Goal: Information Seeking & Learning: Learn about a topic

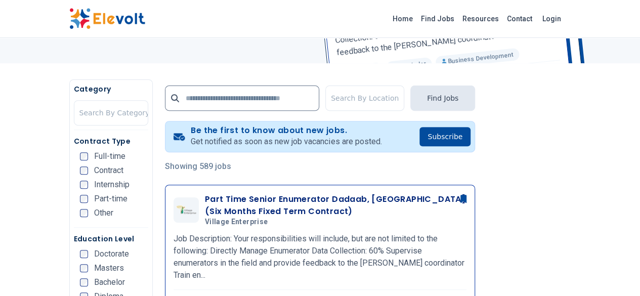
scroll to position [207, 0]
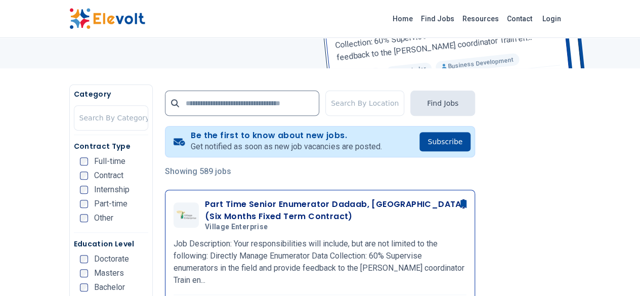
scroll to position [202, 0]
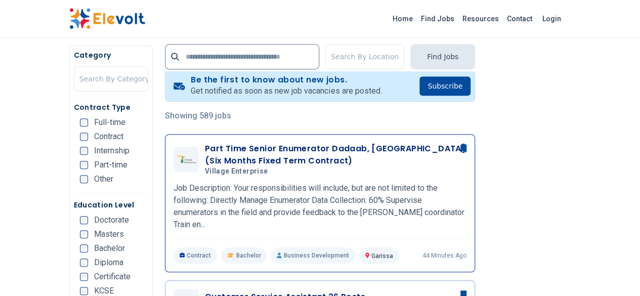
click at [244, 146] on h3 "Part Time Senior Enumerator Dadaab, [GEOGRAPHIC_DATA] (Six Months Fixed Term Co…" at bounding box center [336, 155] width 262 height 24
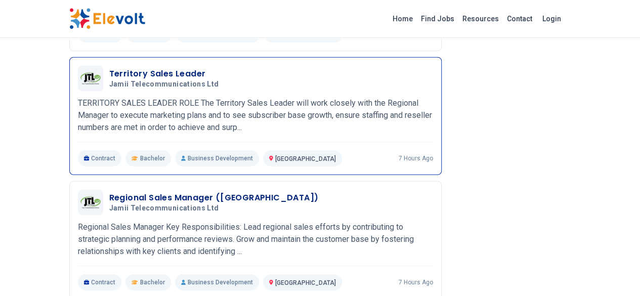
scroll to position [1315, 0]
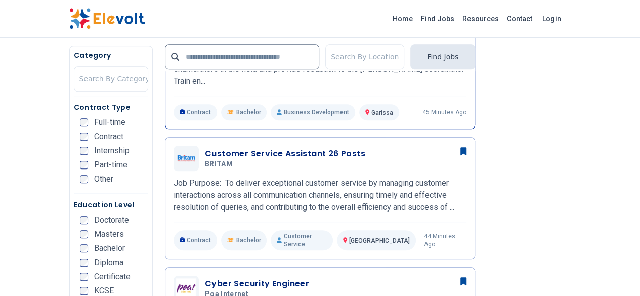
scroll to position [354, 0]
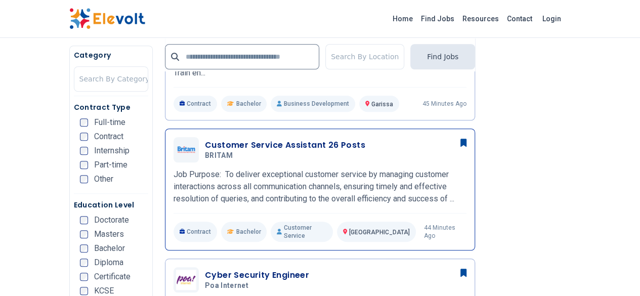
click at [237, 139] on h3 "Customer Service Assistant 26 Posts" at bounding box center [285, 145] width 160 height 12
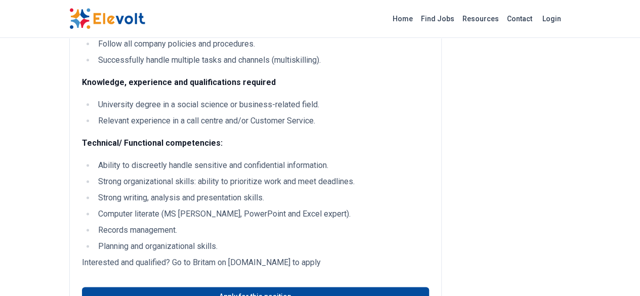
scroll to position [607, 0]
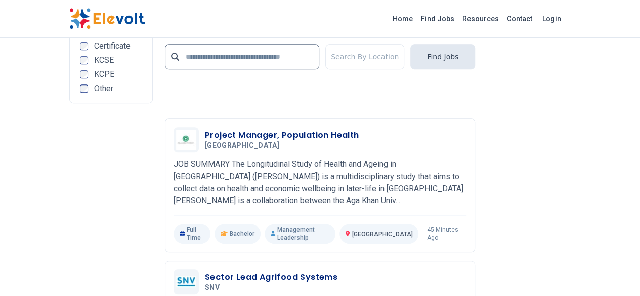
scroll to position [2277, 0]
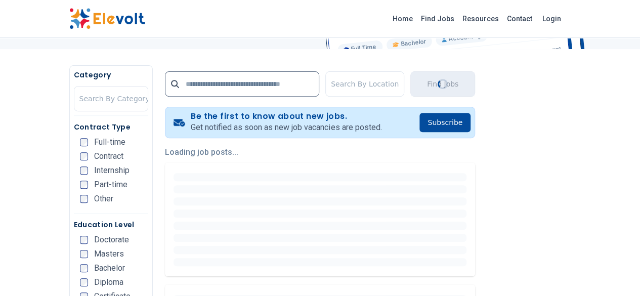
scroll to position [152, 0]
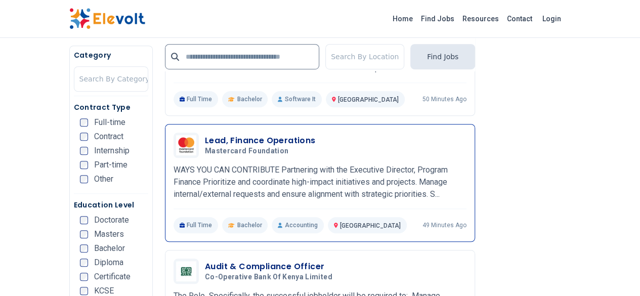
scroll to position [354, 0]
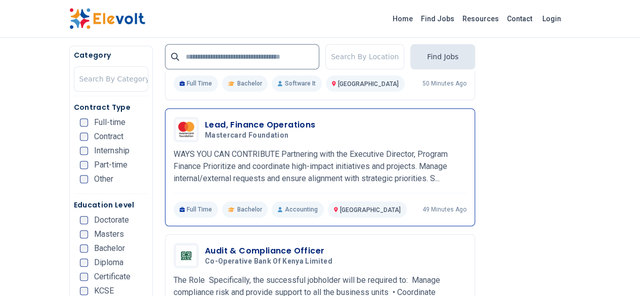
click at [255, 127] on h3 "Lead, Finance Operations" at bounding box center [260, 125] width 111 height 12
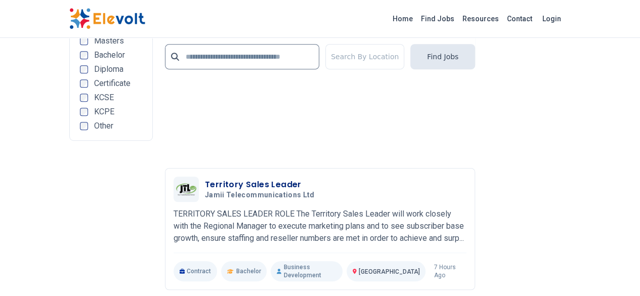
scroll to position [2327, 0]
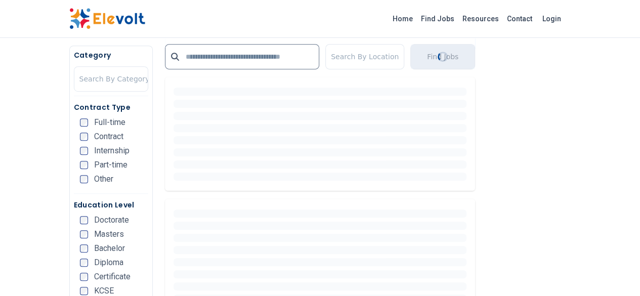
scroll to position [253, 0]
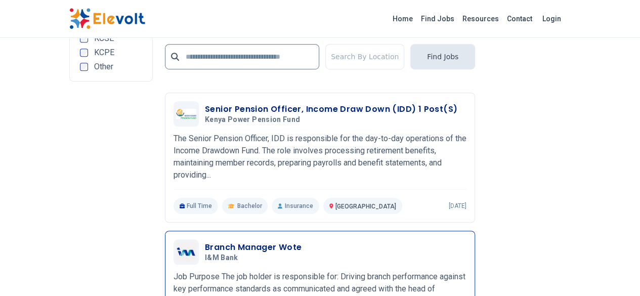
scroll to position [2277, 0]
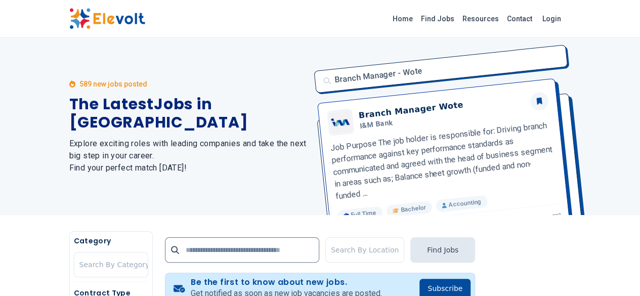
scroll to position [202, 0]
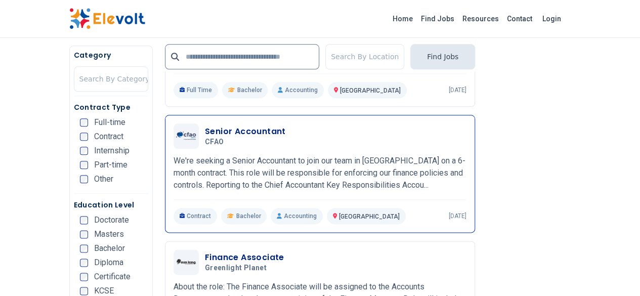
scroll to position [557, 0]
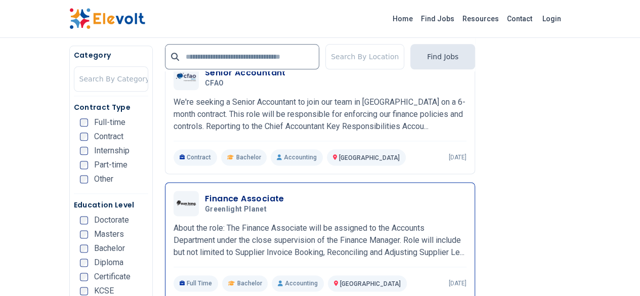
click at [231, 193] on h3 "Finance Associate" at bounding box center [244, 199] width 79 height 12
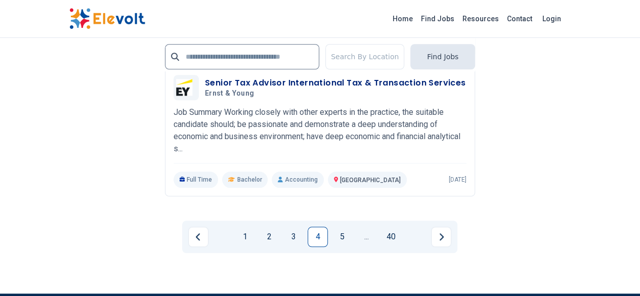
scroll to position [2378, 0]
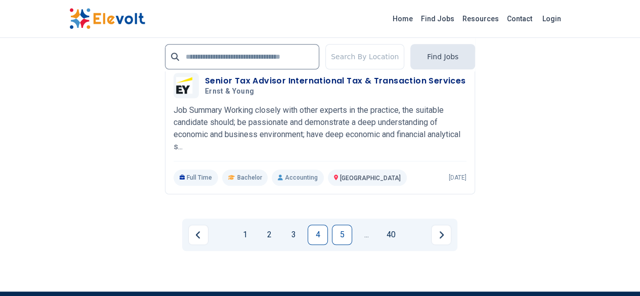
click at [344, 225] on link "5" at bounding box center [342, 235] width 20 height 20
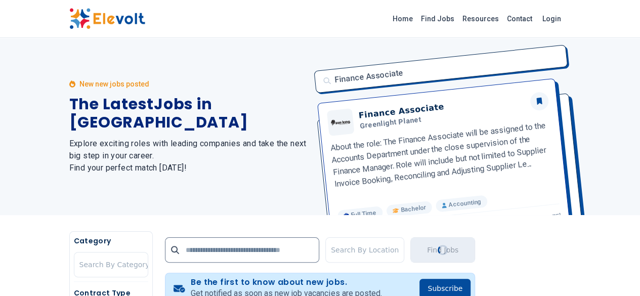
scroll to position [0, 0]
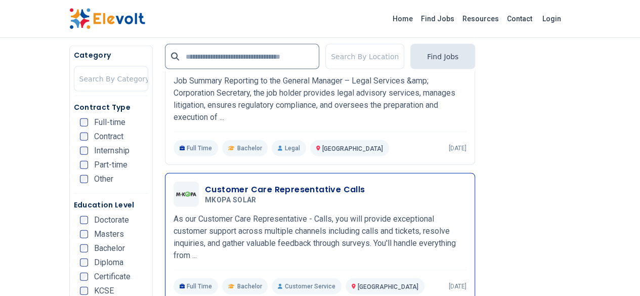
scroll to position [1102, 0]
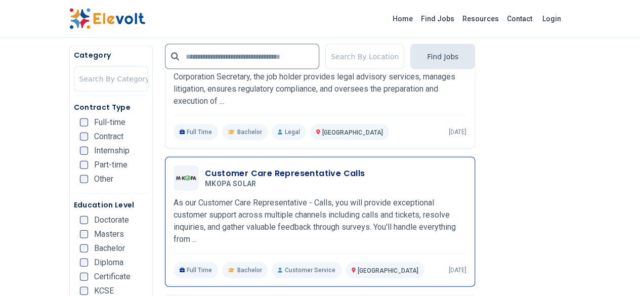
click at [205, 167] on h3 "Customer Care Representative Calls" at bounding box center [285, 173] width 160 height 12
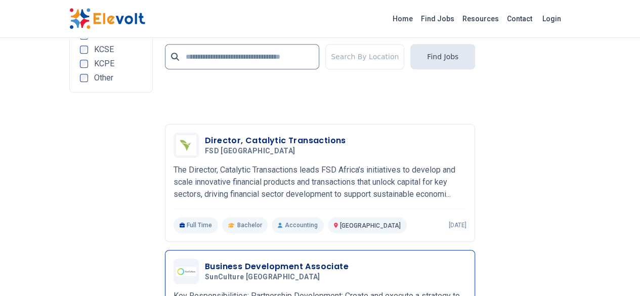
scroll to position [2266, 0]
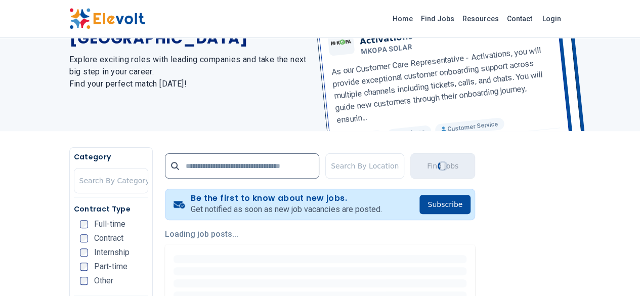
scroll to position [202, 0]
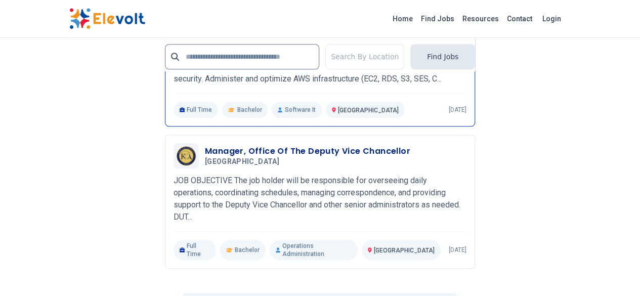
scroll to position [2277, 0]
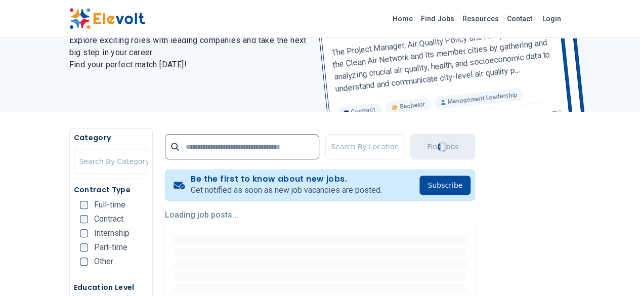
scroll to position [152, 0]
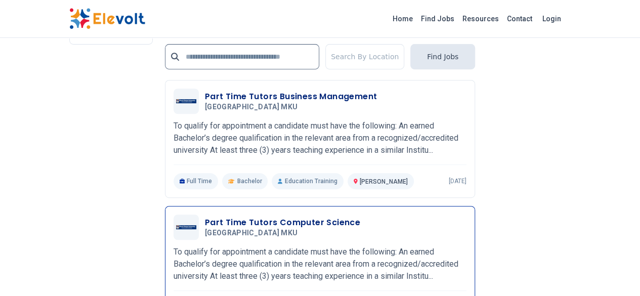
scroll to position [2176, 0]
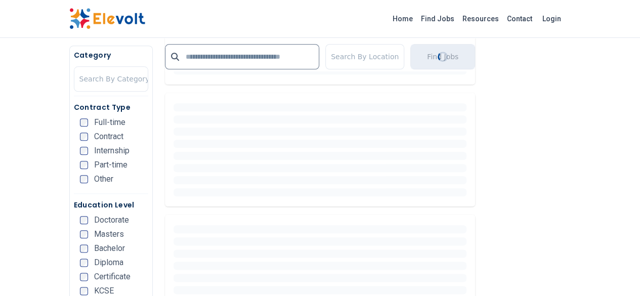
scroll to position [607, 0]
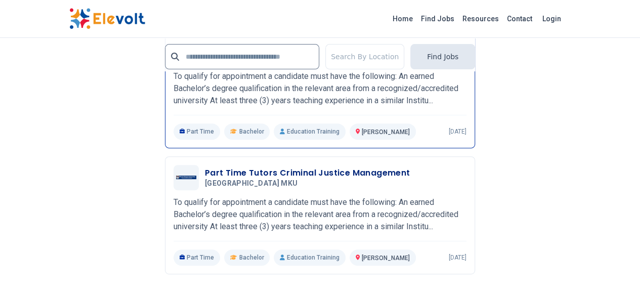
scroll to position [2074, 0]
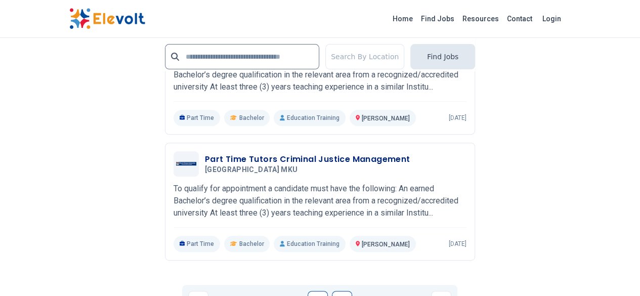
click at [342, 291] on link "9" at bounding box center [342, 301] width 20 height 20
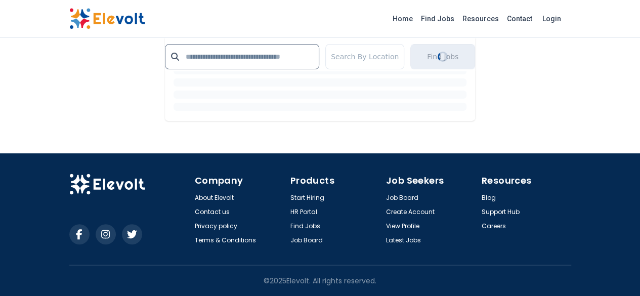
scroll to position [1881, 0]
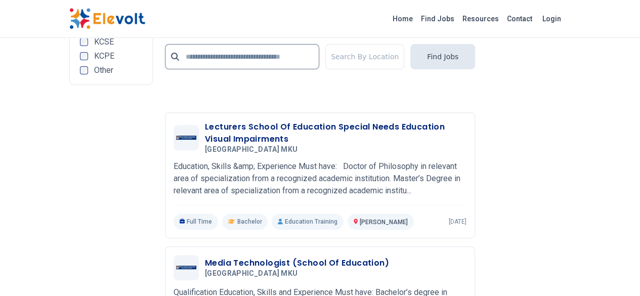
scroll to position [2226, 0]
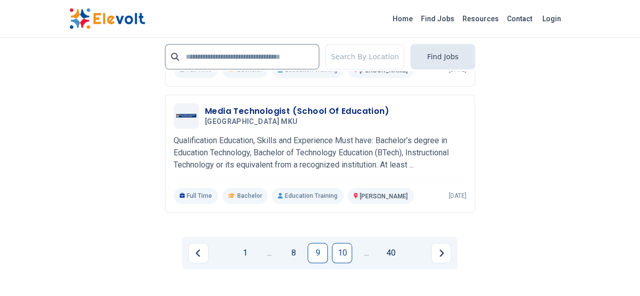
click at [340, 243] on link "10" at bounding box center [342, 253] width 20 height 20
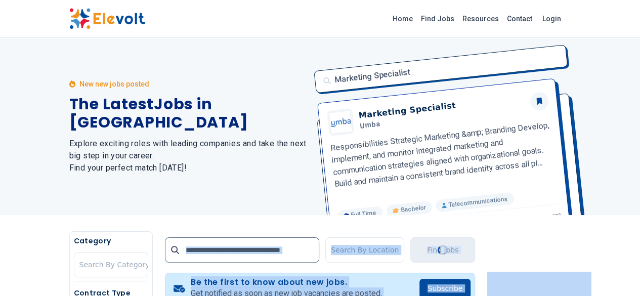
scroll to position [0, 0]
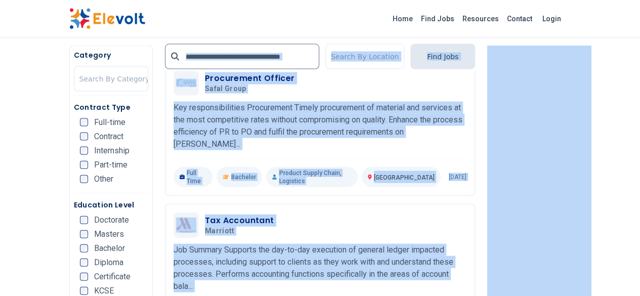
scroll to position [1063, 0]
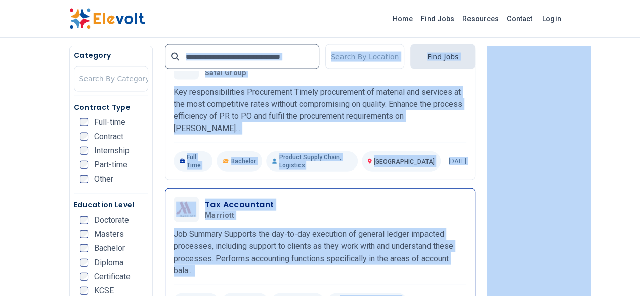
click at [212, 199] on h3 "Tax Accountant" at bounding box center [239, 205] width 69 height 12
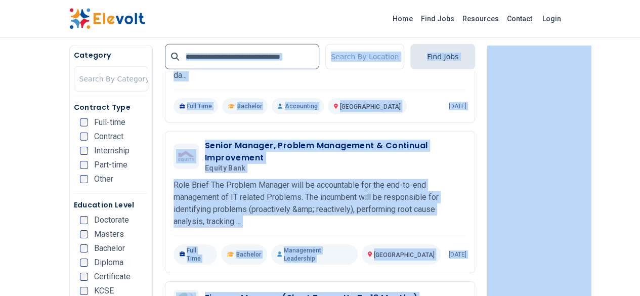
scroll to position [1619, 0]
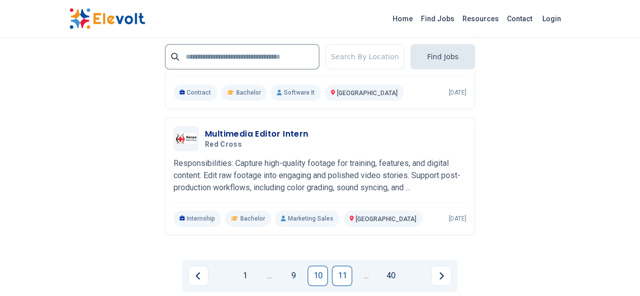
click at [341, 266] on link "11" at bounding box center [342, 276] width 20 height 20
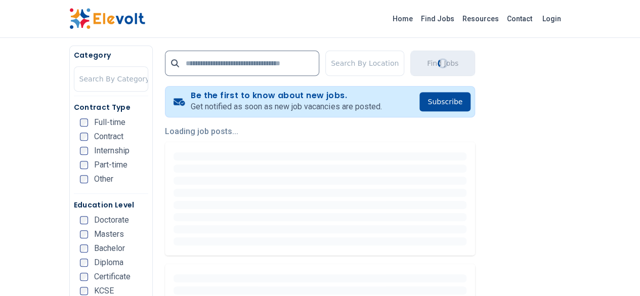
scroll to position [202, 0]
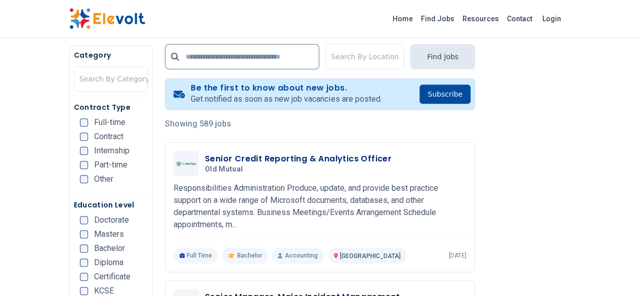
scroll to position [253, 0]
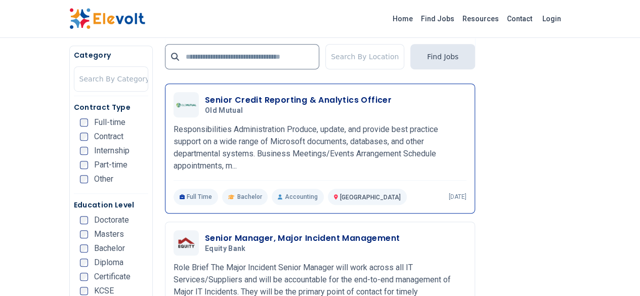
click at [273, 101] on h3 "Senior Credit Reporting & Analytics Officer" at bounding box center [298, 100] width 187 height 12
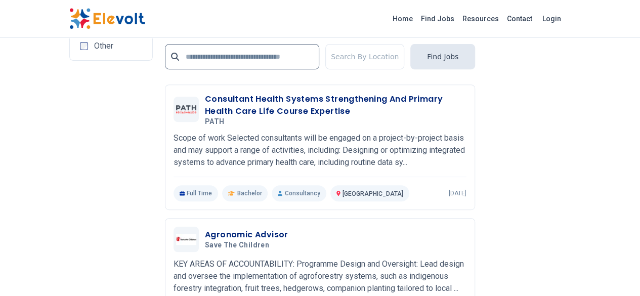
scroll to position [2125, 0]
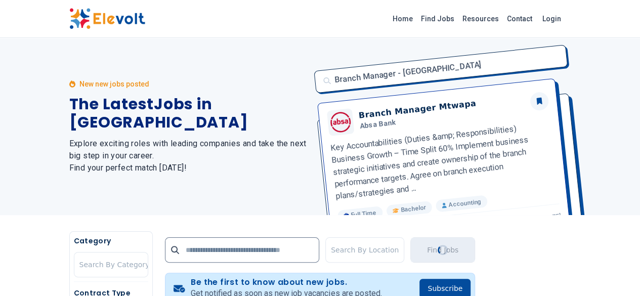
scroll to position [202, 0]
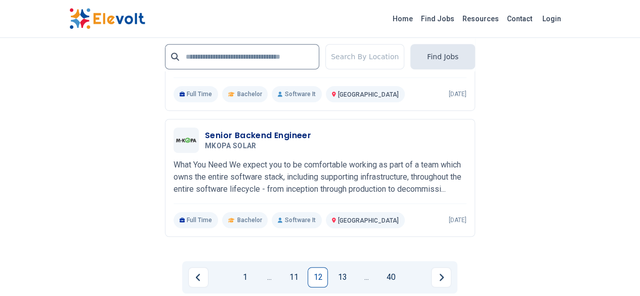
scroll to position [2226, 0]
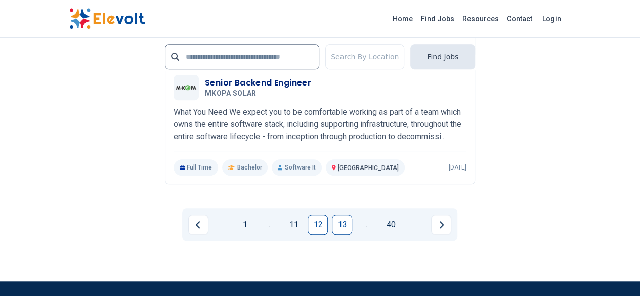
click at [344, 215] on link "13" at bounding box center [342, 225] width 20 height 20
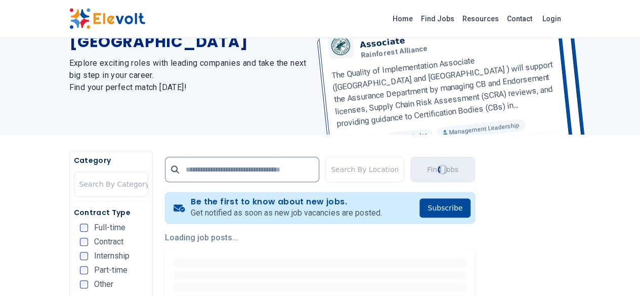
scroll to position [202, 0]
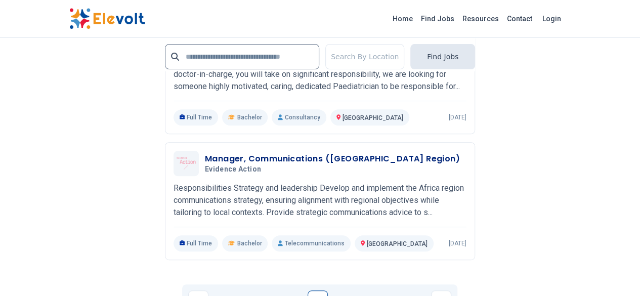
scroll to position [2125, 0]
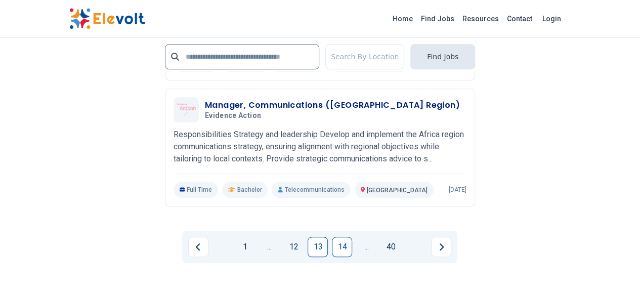
click at [344, 237] on link "14" at bounding box center [342, 247] width 20 height 20
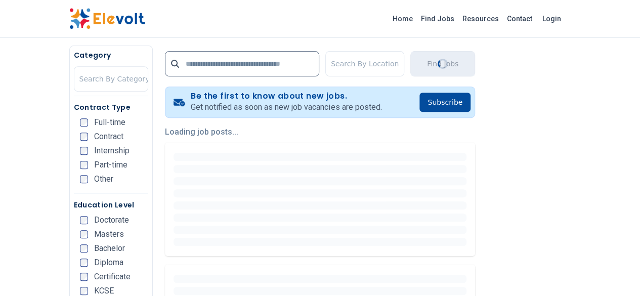
scroll to position [202, 0]
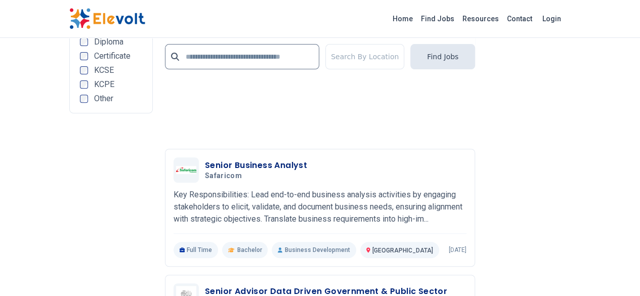
scroll to position [2226, 0]
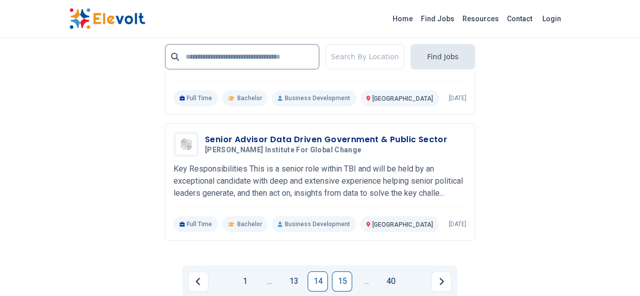
click at [342, 271] on link "15" at bounding box center [342, 281] width 20 height 20
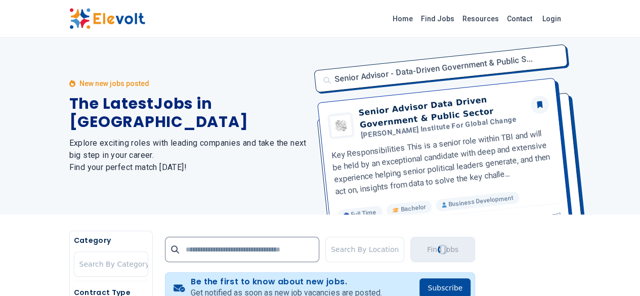
scroll to position [0, 0]
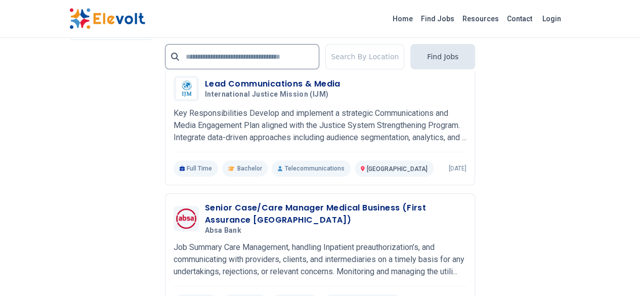
scroll to position [2169, 0]
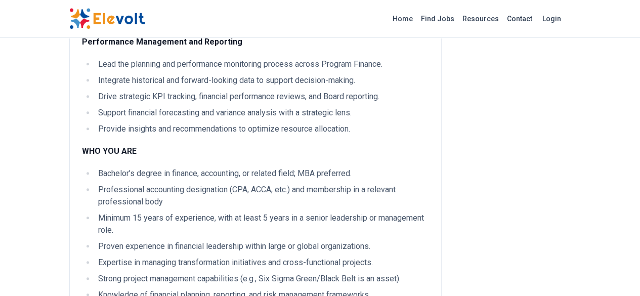
scroll to position [354, 0]
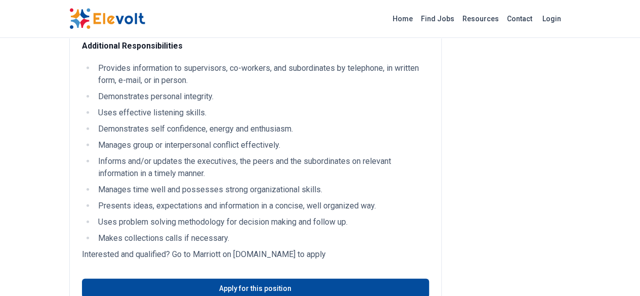
scroll to position [1164, 0]
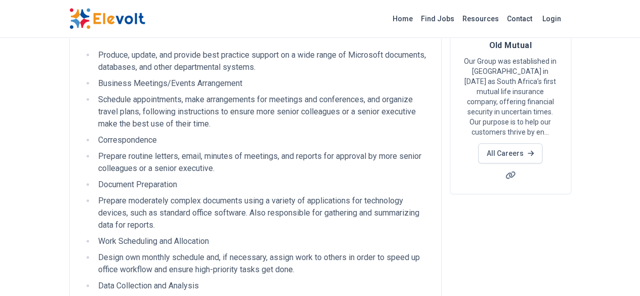
scroll to position [101, 0]
